Goal: Information Seeking & Learning: Find contact information

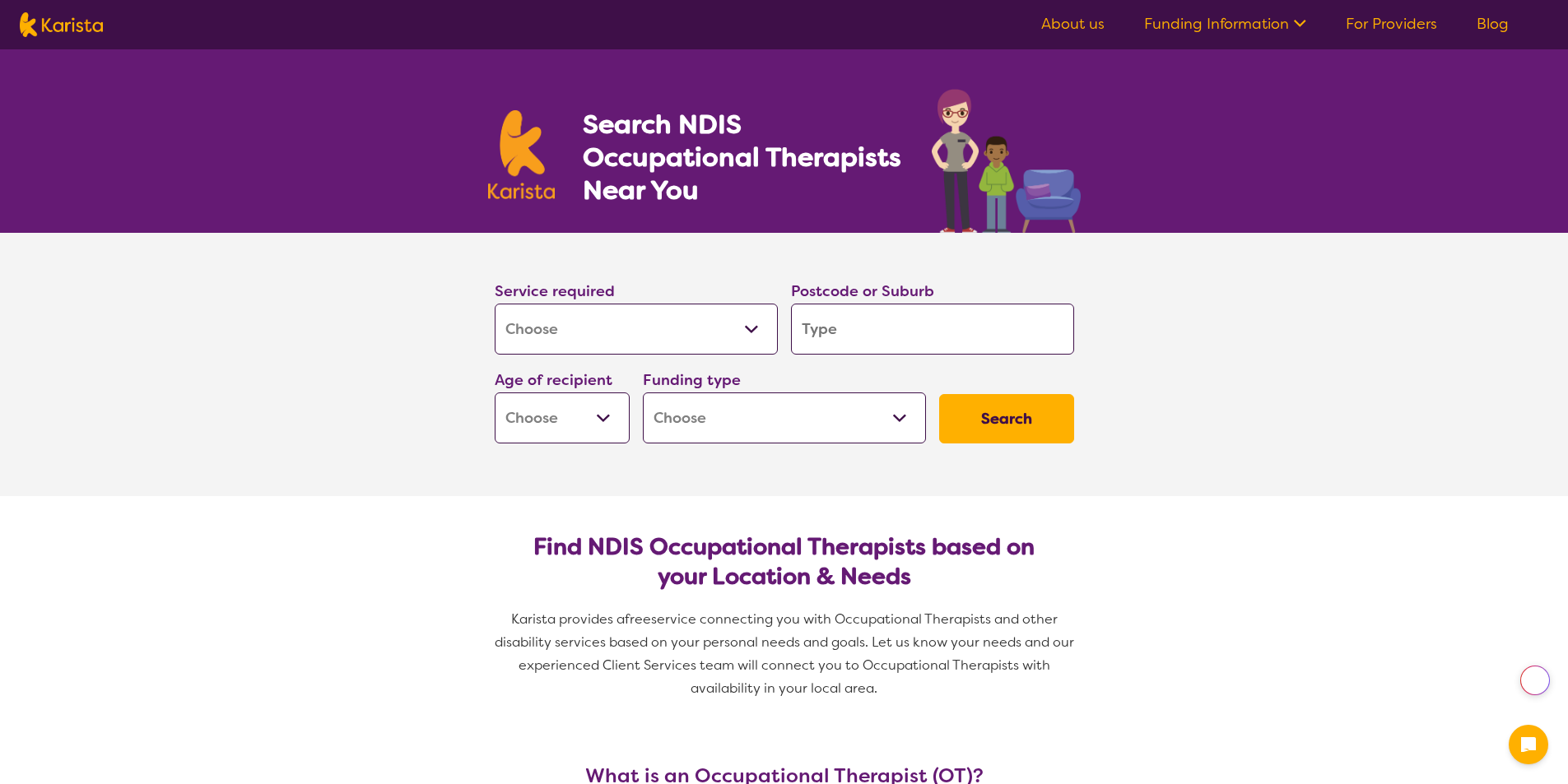
select select "[MEDICAL_DATA]"
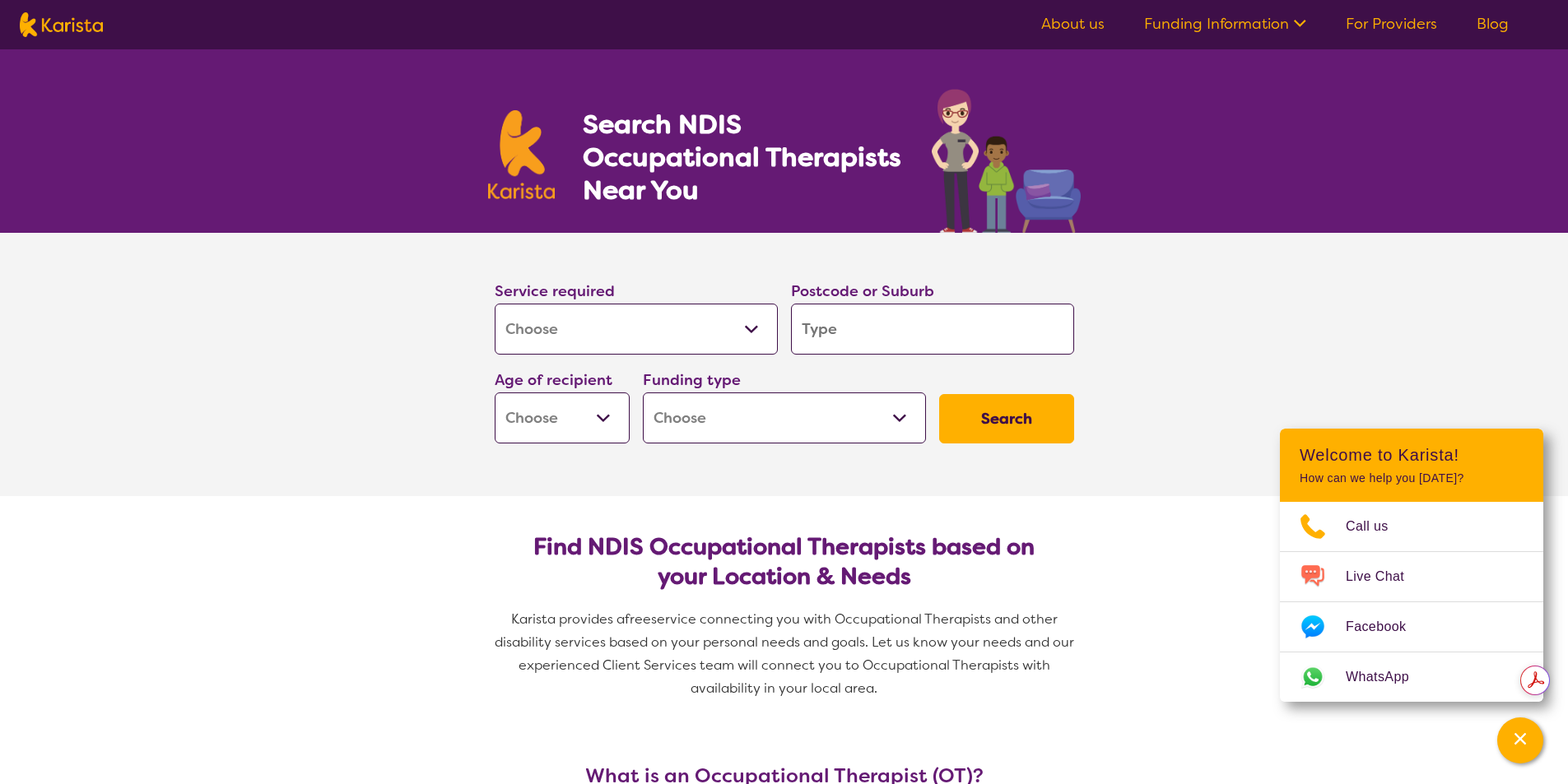
click at [860, 337] on input "search" at bounding box center [932, 328] width 283 height 51
type input "4"
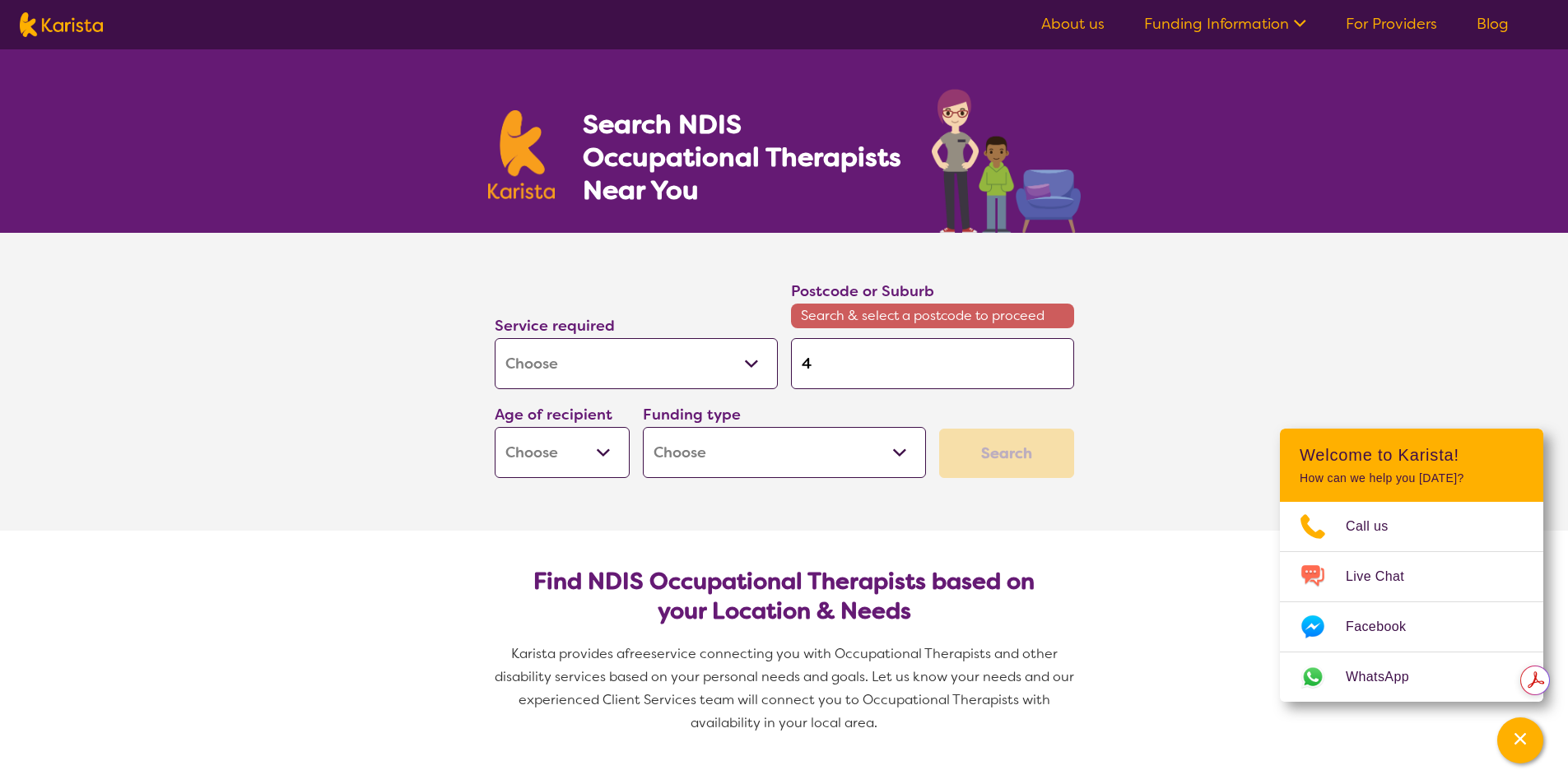
type input "45"
type input "450"
type input "4501"
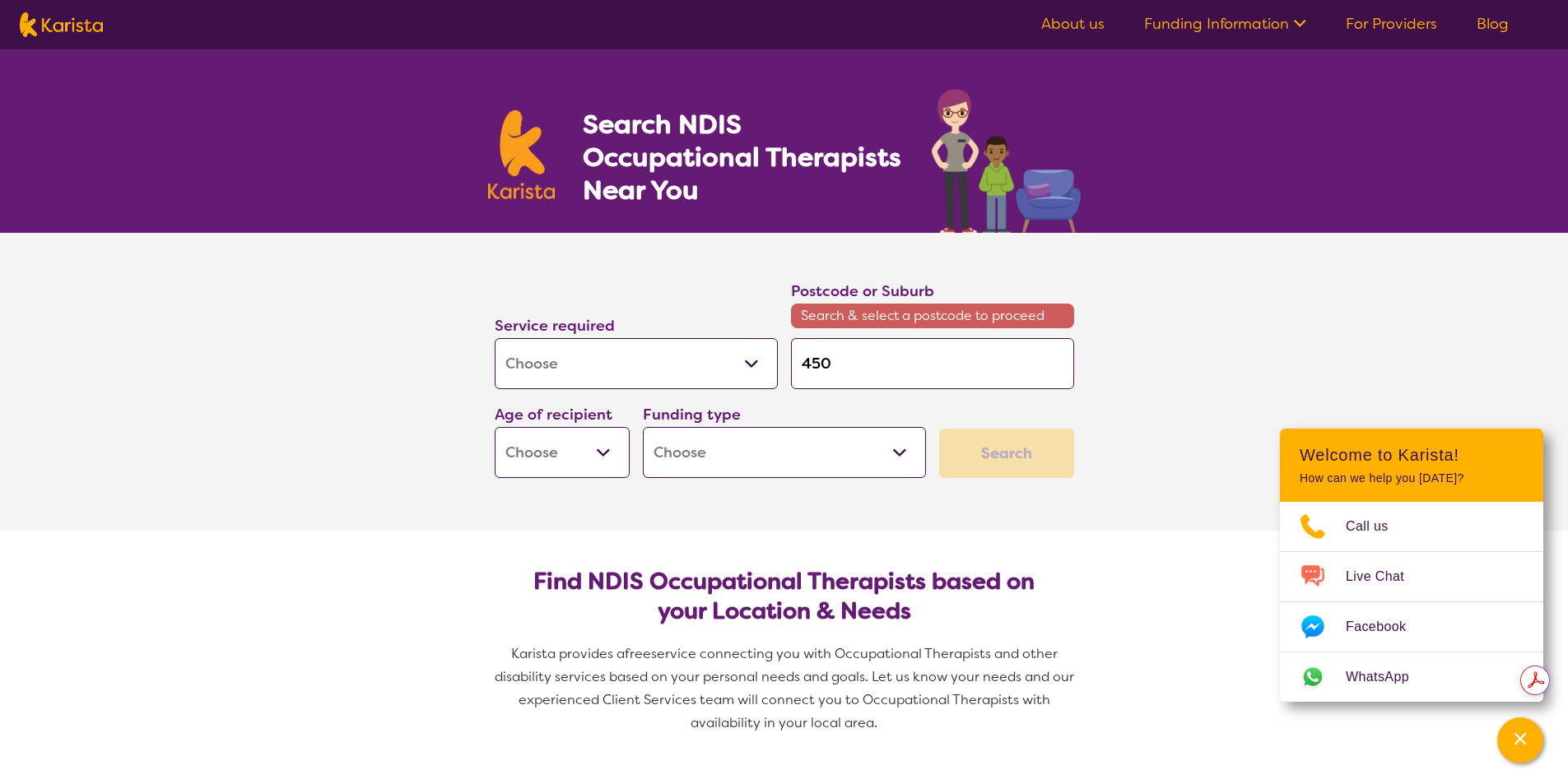
type input "4501"
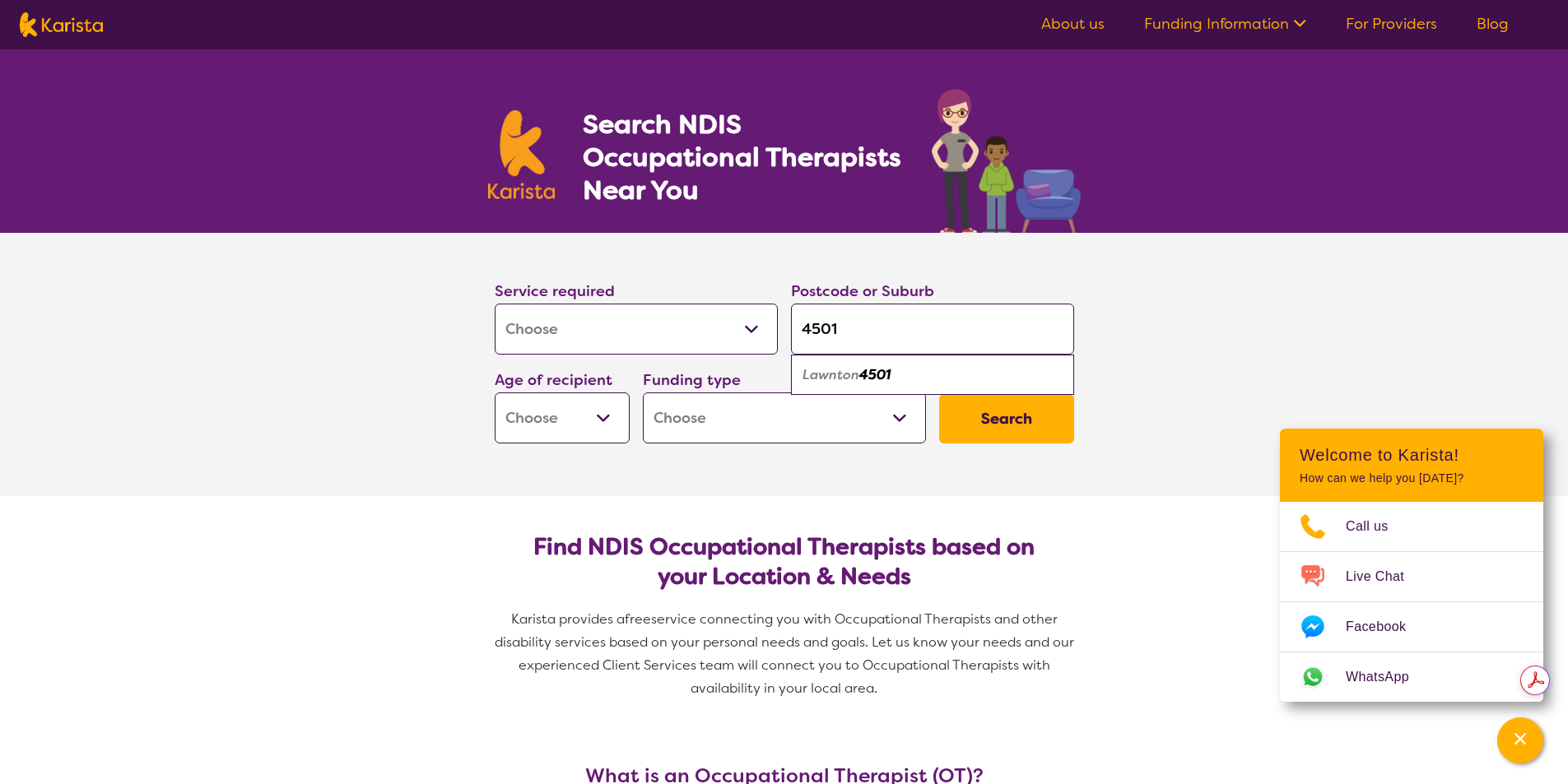
type input "4501"
click at [921, 380] on div "Lawnton 4501" at bounding box center [932, 375] width 267 height 32
click at [609, 424] on select "Early Childhood - 0 to 9 Child - 10 to 11 Adolescent - 12 to 17 Adult - 18 to 6…" at bounding box center [562, 417] width 135 height 51
select select "EC"
click at [494, 392] on select "Early Childhood - 0 to 9 Child - 10 to 11 Adolescent - 12 to 17 Adult - 18 to 6…" at bounding box center [562, 417] width 135 height 51
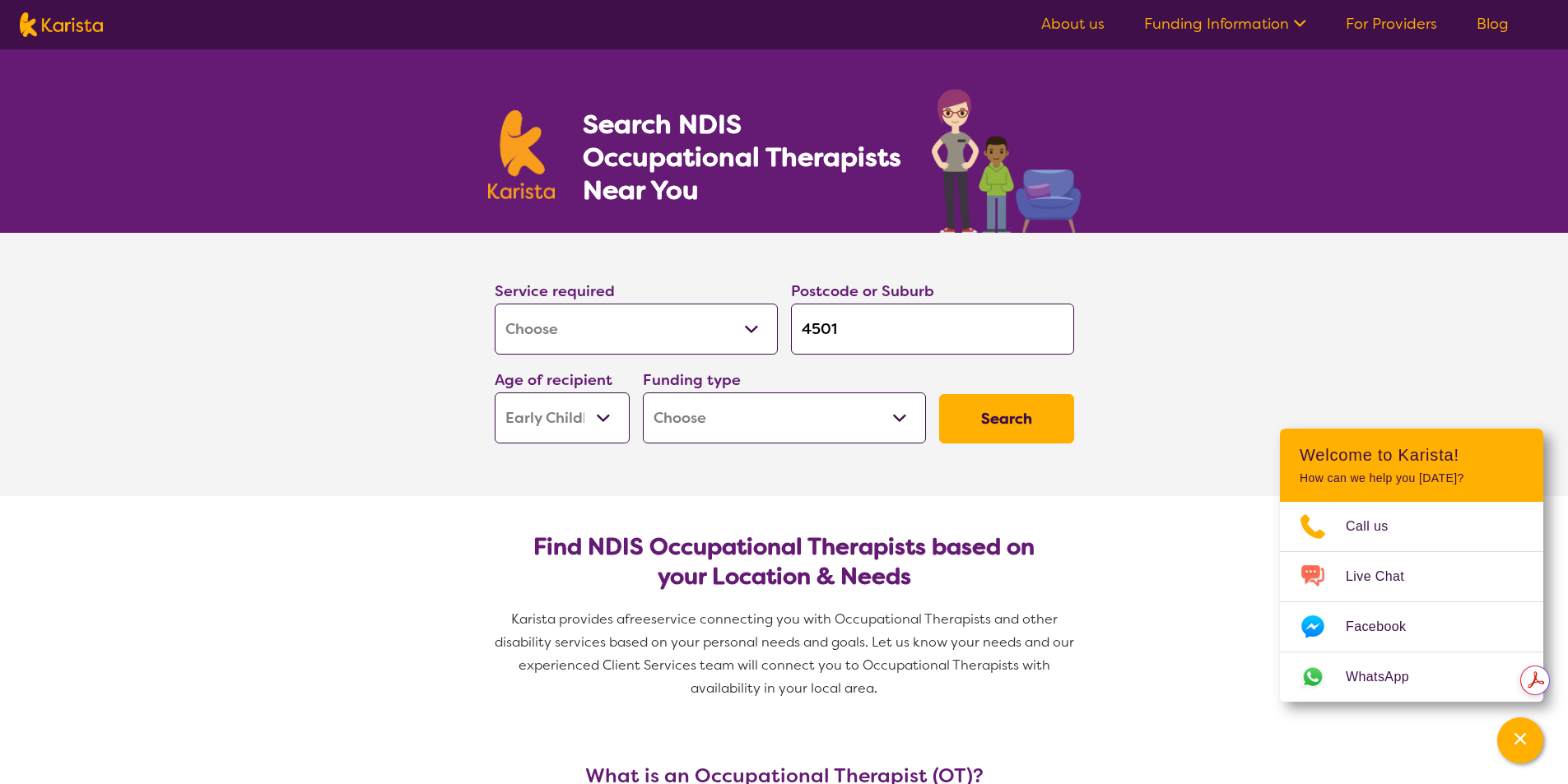
select select "EC"
click at [759, 424] on select "Home Care Package (HCP) National Disability Insurance Scheme (NDIS) I don't know" at bounding box center [784, 417] width 283 height 51
select select "NDIS"
click at [642, 392] on select "Home Care Package (HCP) National Disability Insurance Scheme (NDIS) I don't know" at bounding box center [784, 417] width 283 height 51
select select "NDIS"
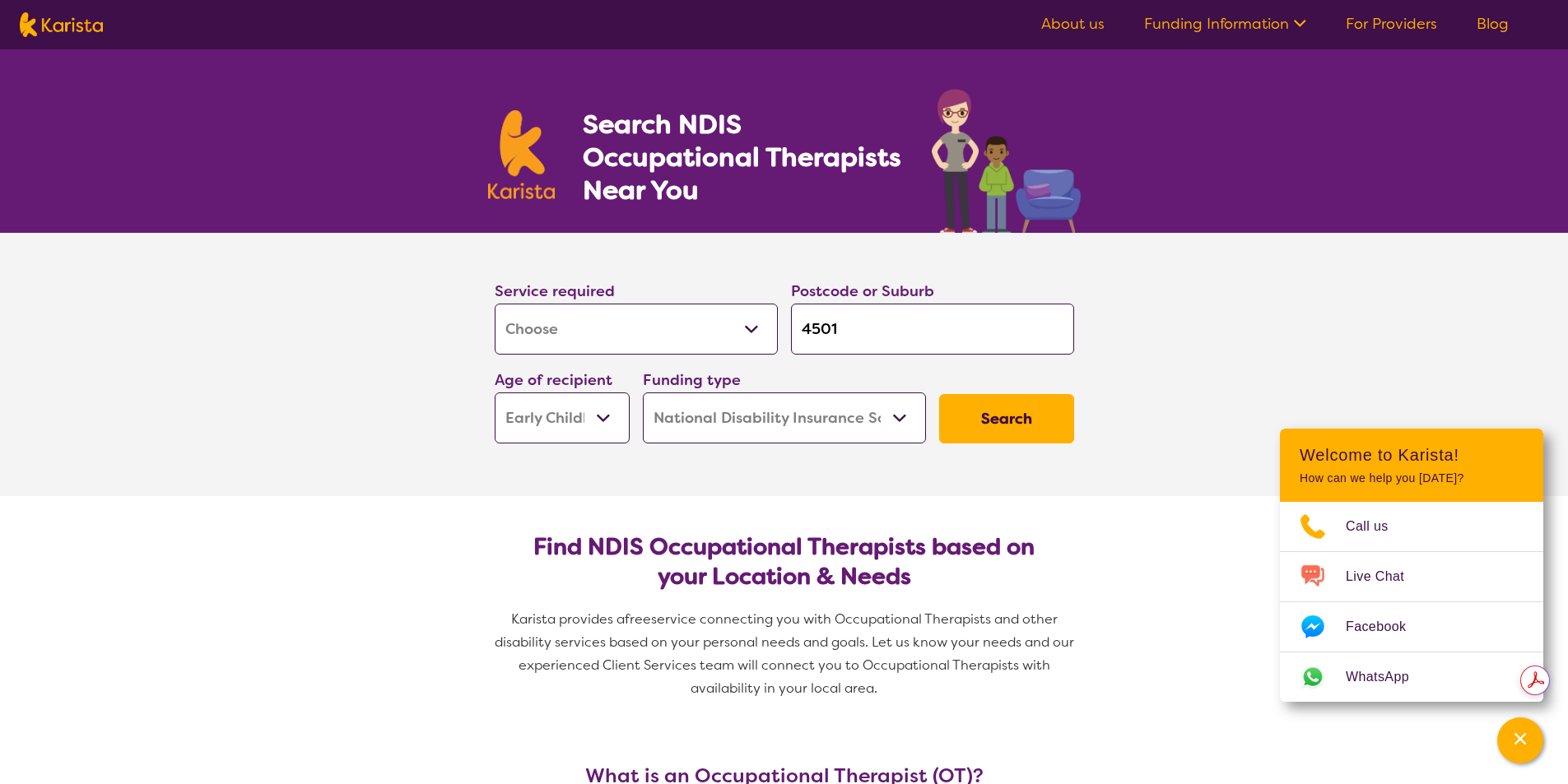
click at [876, 333] on input "4501" at bounding box center [932, 328] width 283 height 51
click at [1024, 414] on button "Search" at bounding box center [1006, 418] width 135 height 49
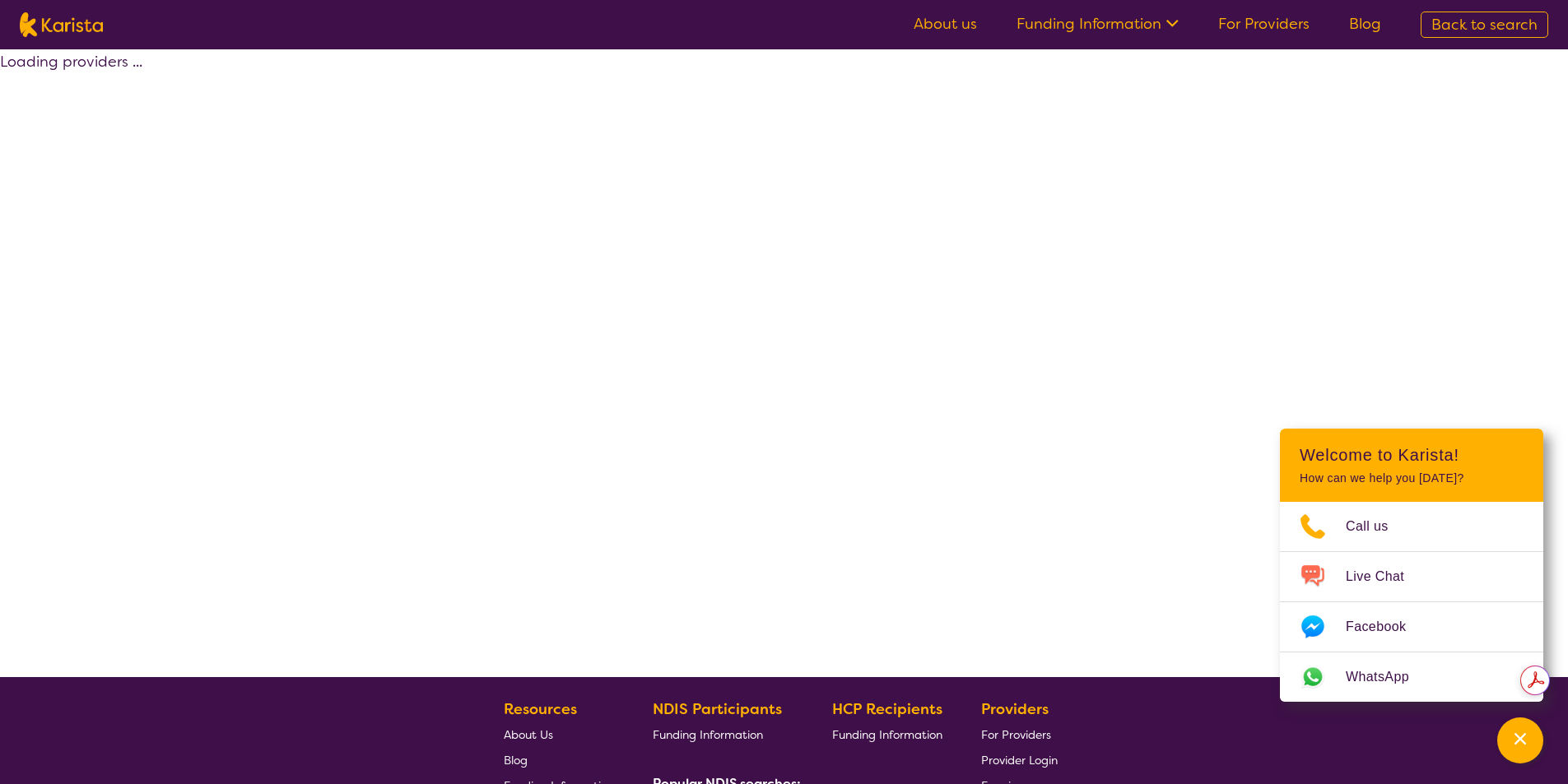
select select "by_score"
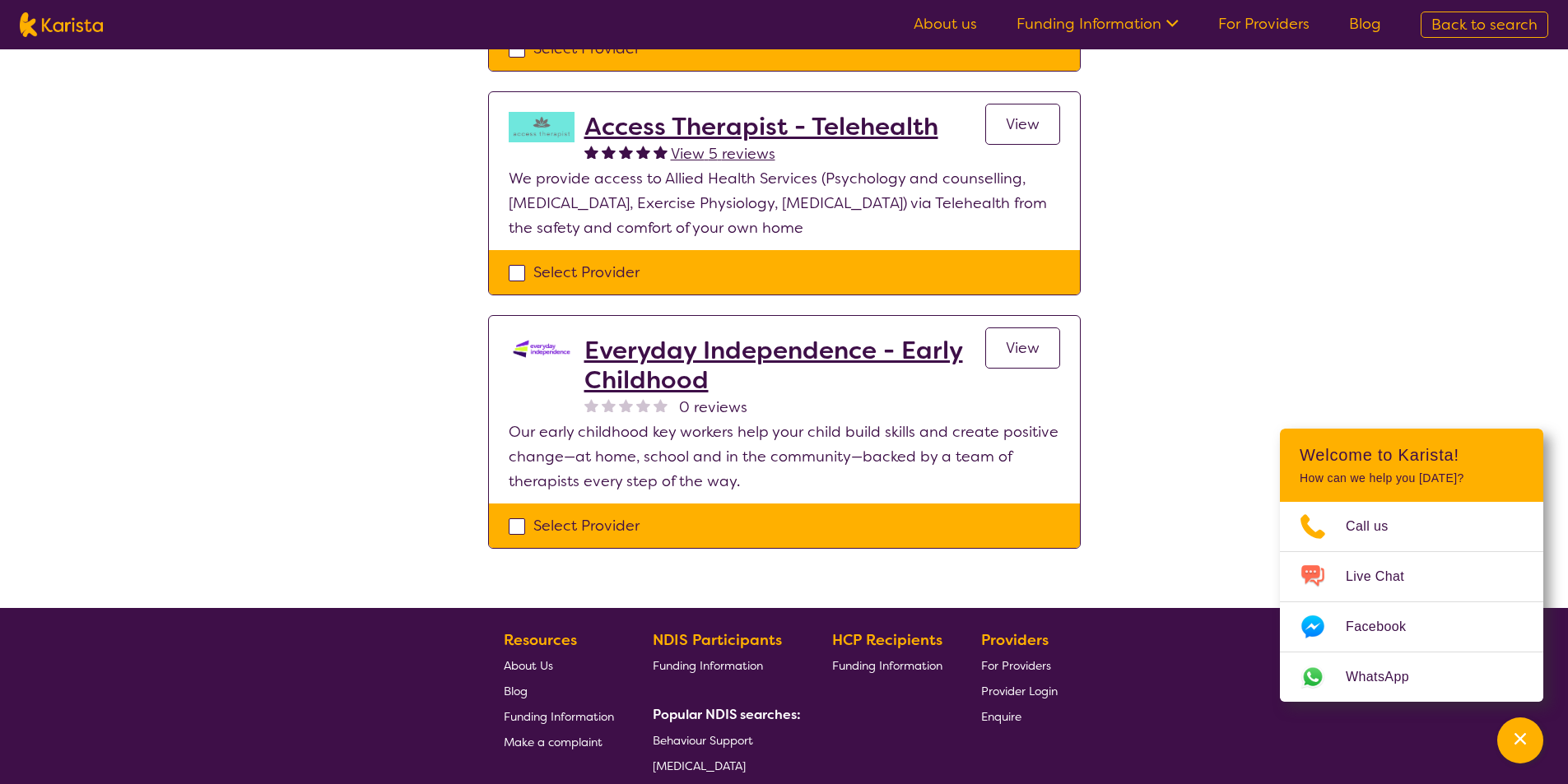
scroll to position [411, 0]
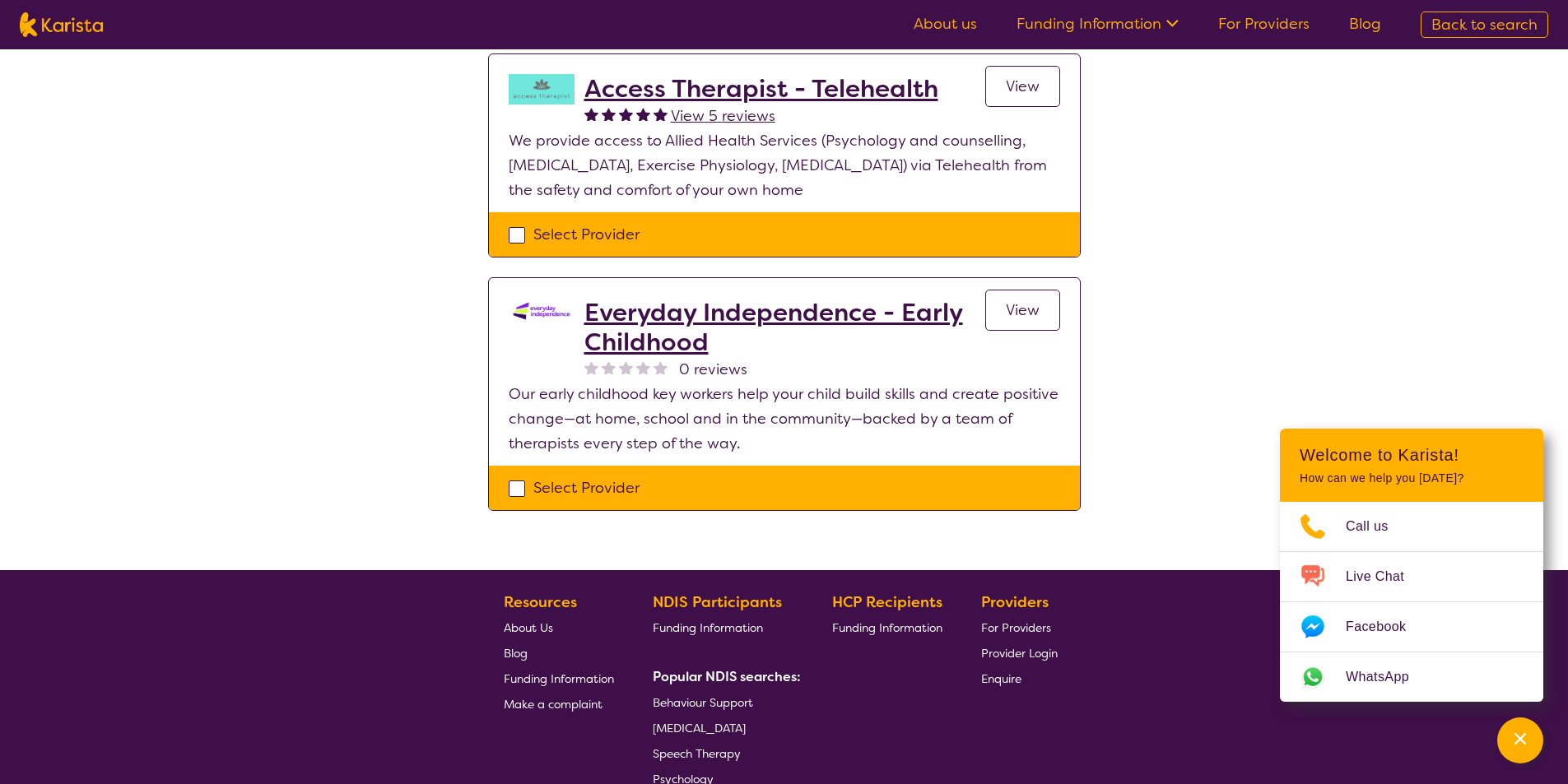
click at [862, 298] on h2 "Everyday Independence - Early Childhood" at bounding box center [784, 327] width 401 height 59
